Goal: Information Seeking & Learning: Stay updated

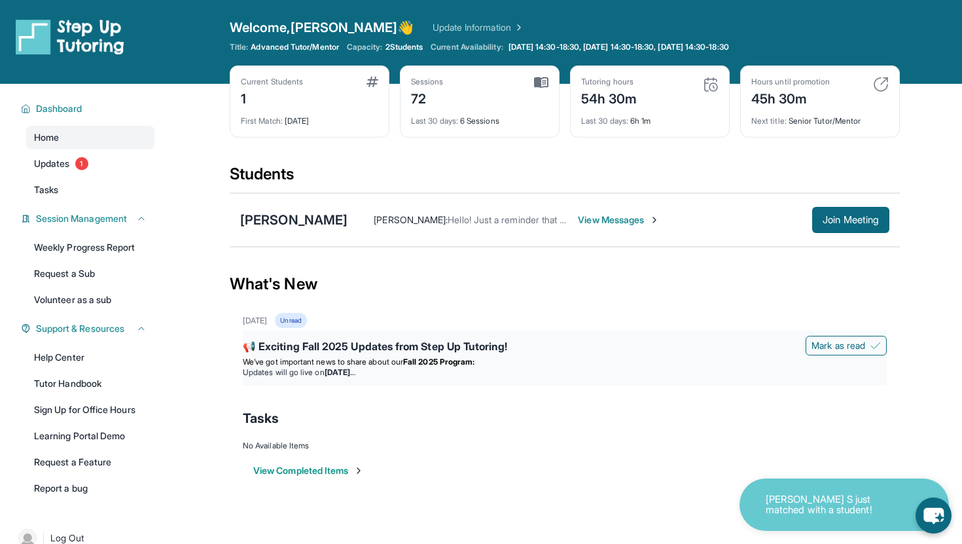
click at [425, 363] on strong "Fall 2025 Program:" at bounding box center [438, 362] width 71 height 10
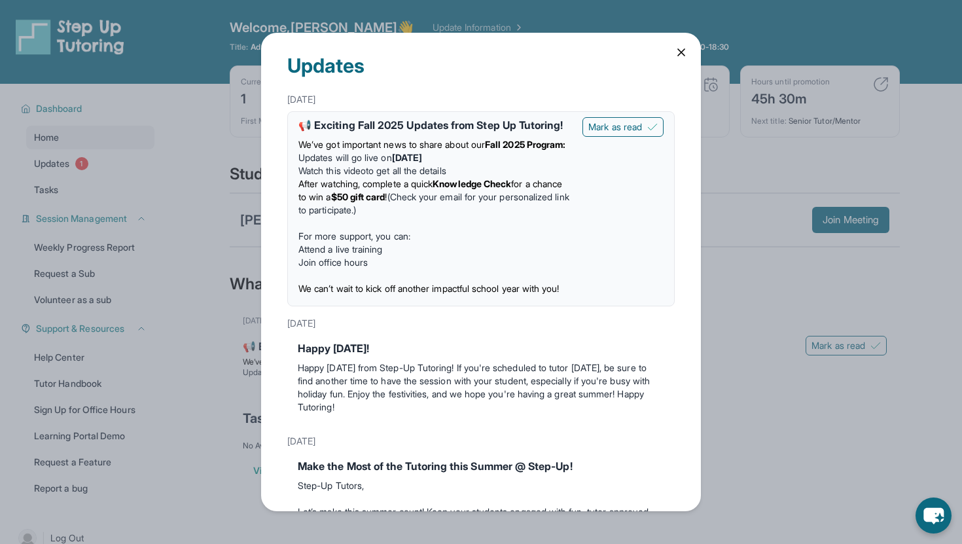
click at [683, 44] on div "Updates [DATE] 📢 Exciting Fall 2025 Updates from Step Up Tutoring! We’ve got im…" at bounding box center [481, 272] width 440 height 478
click at [679, 51] on icon at bounding box center [681, 52] width 13 height 13
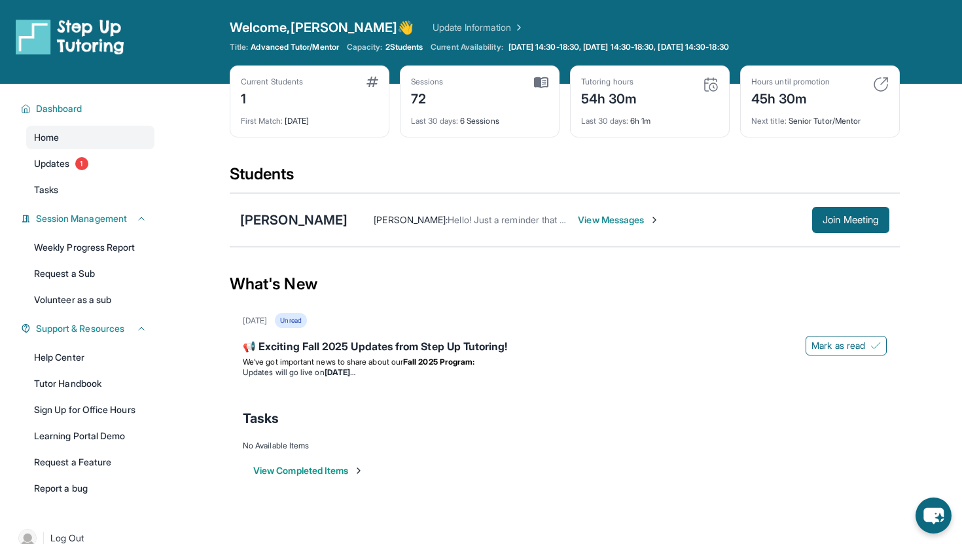
click at [540, 83] on img at bounding box center [541, 83] width 14 height 12
click at [423, 98] on div "72" at bounding box center [427, 97] width 33 height 21
click at [63, 171] on link "Updates 1" at bounding box center [90, 164] width 128 height 24
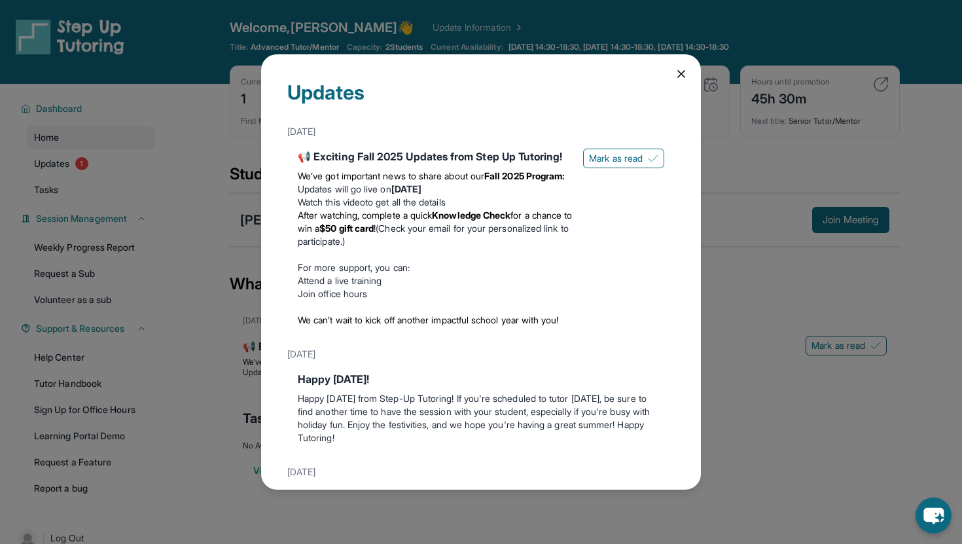
click at [679, 65] on div "Updates [DATE] 📢 Exciting Fall 2025 Updates from Step Up Tutoring! We’ve got im…" at bounding box center [481, 271] width 440 height 435
click at [678, 82] on div "Updates [DATE] 📢 Exciting Fall 2025 Updates from Step Up Tutoring! We’ve got im…" at bounding box center [481, 271] width 440 height 435
click at [680, 67] on icon at bounding box center [681, 73] width 13 height 13
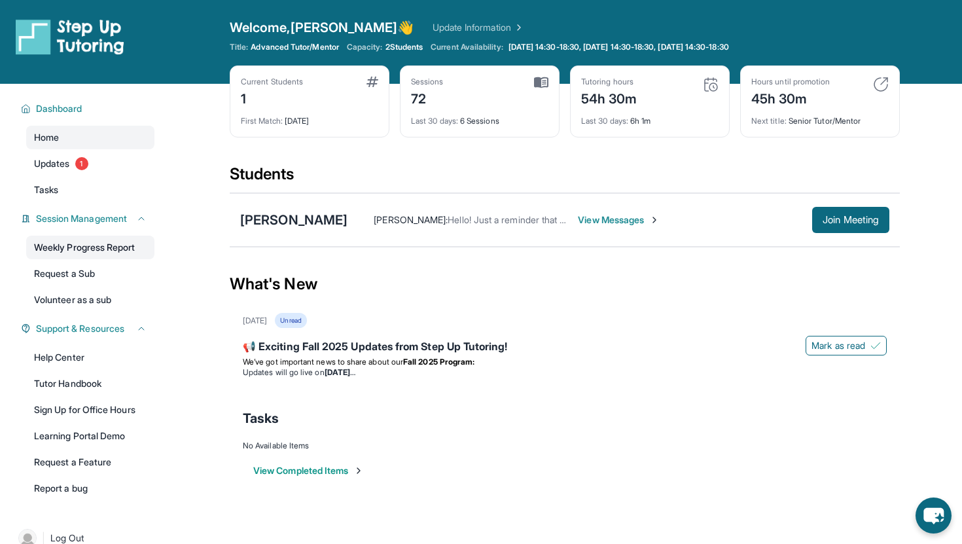
click at [99, 253] on link "Weekly Progress Report" at bounding box center [90, 248] width 128 height 24
